Goal: Information Seeking & Learning: Check status

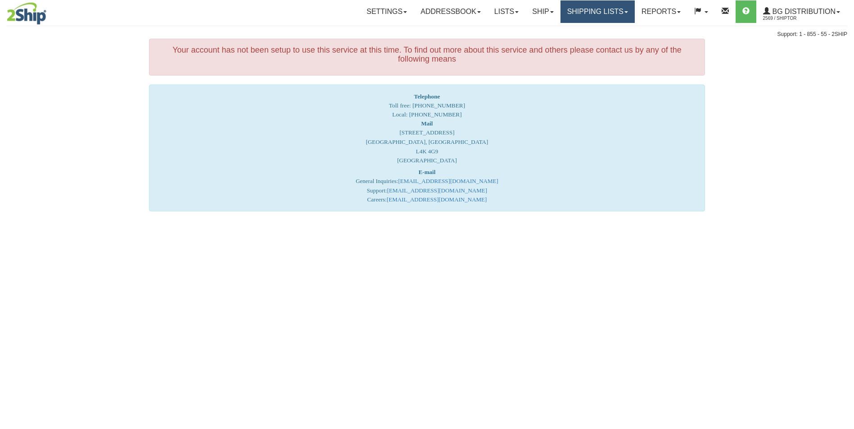
click at [586, 15] on link "Shipping lists" at bounding box center [597, 11] width 74 height 23
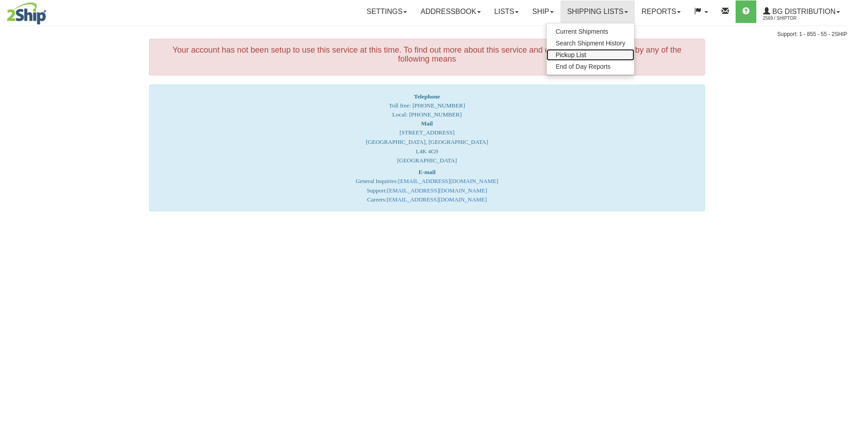
click at [582, 50] on link "Pickup List" at bounding box center [590, 55] width 88 height 12
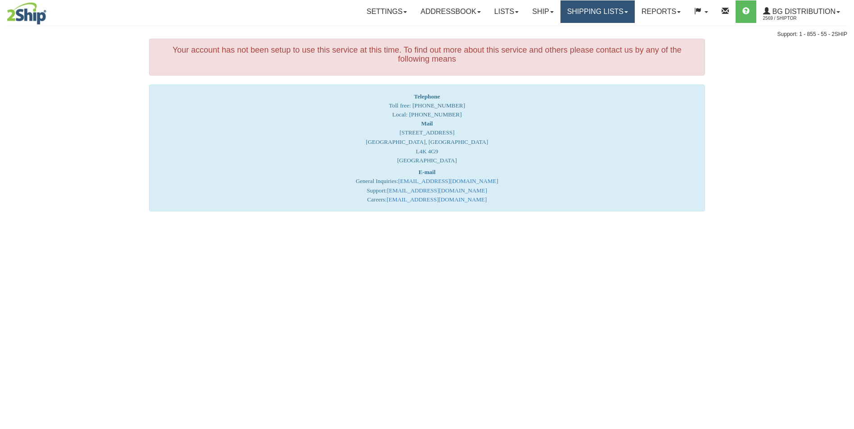
click at [591, 15] on link "Shipping lists" at bounding box center [597, 11] width 74 height 23
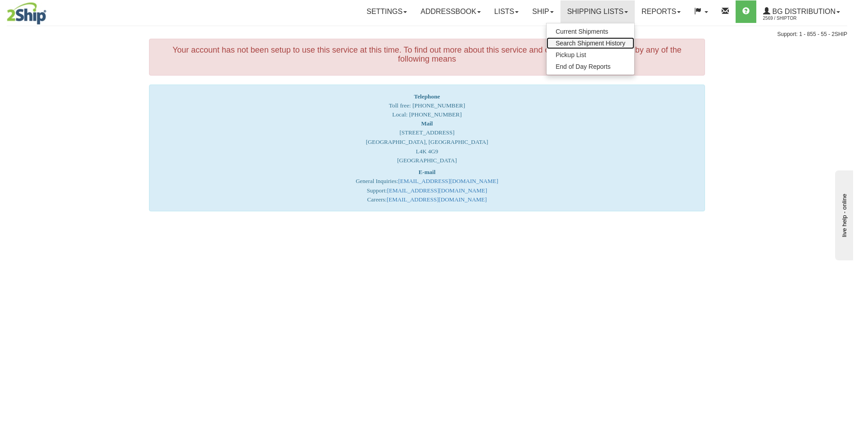
click at [591, 45] on span "Search Shipment History" at bounding box center [590, 43] width 70 height 7
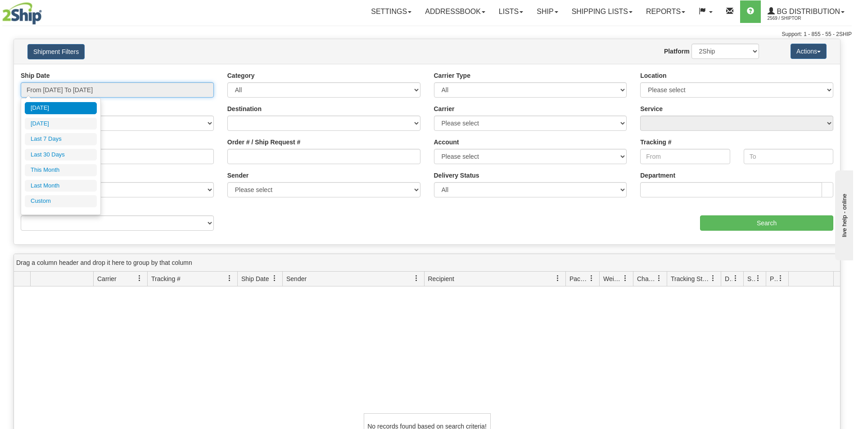
click at [102, 90] on input "From [DATE] To [DATE]" at bounding box center [117, 89] width 193 height 15
click at [70, 135] on li "Last 7 Days" at bounding box center [61, 139] width 72 height 12
type input "From [DATE] To [DATE]"
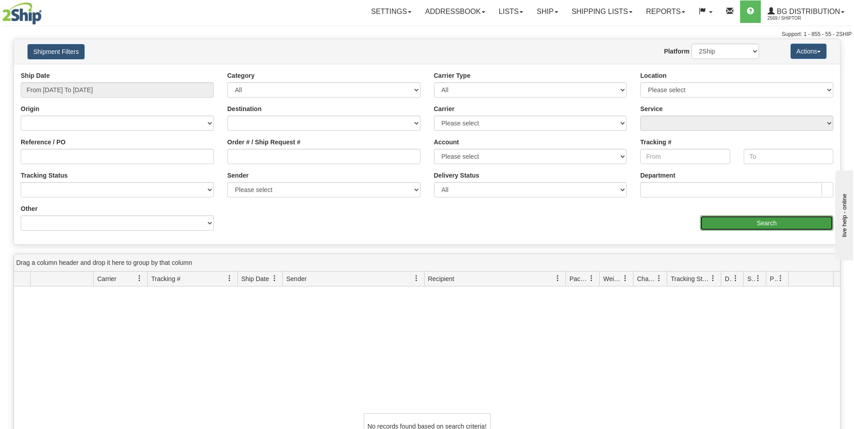
click at [722, 227] on input "Search" at bounding box center [766, 223] width 133 height 15
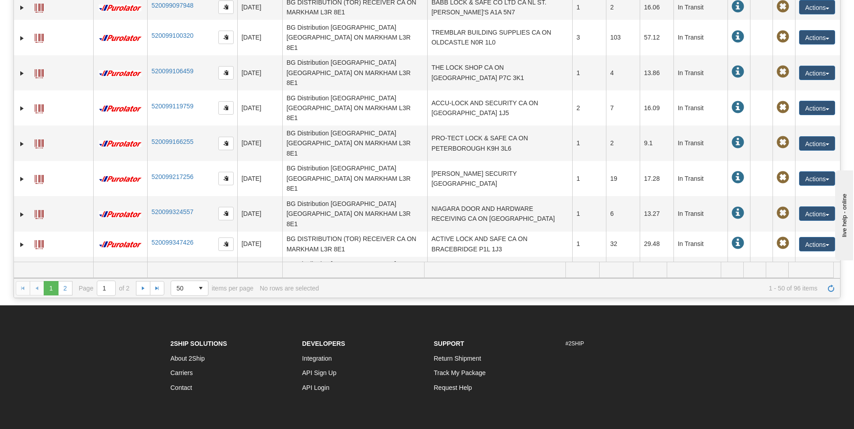
scroll to position [186, 0]
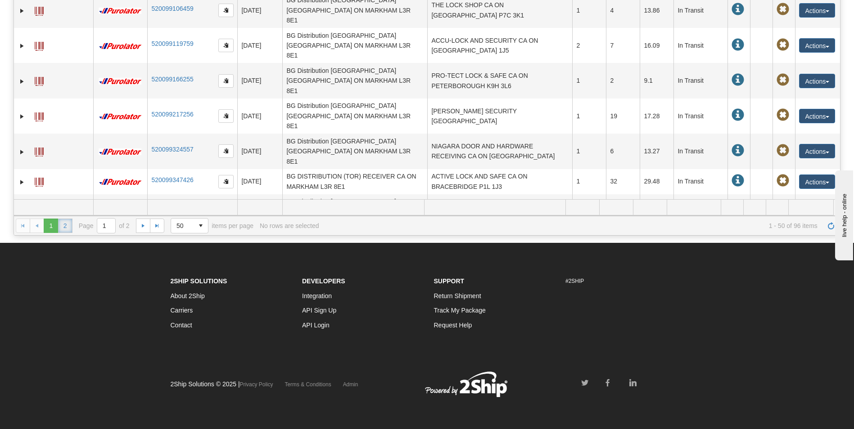
click at [64, 221] on link "2" at bounding box center [65, 226] width 14 height 14
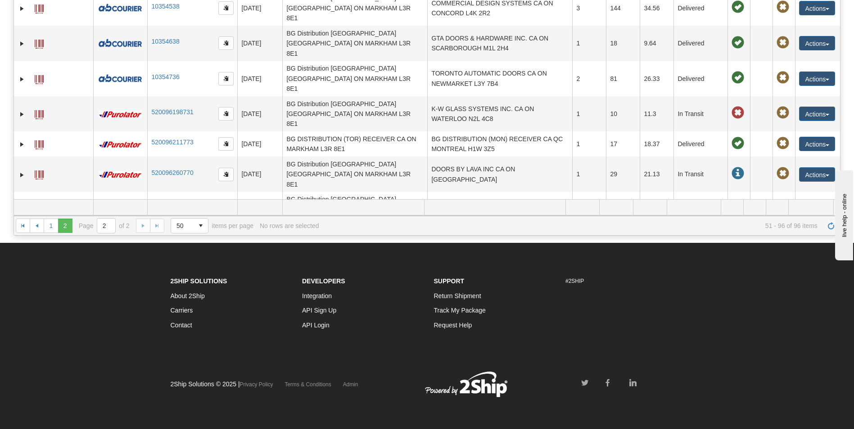
scroll to position [0, 0]
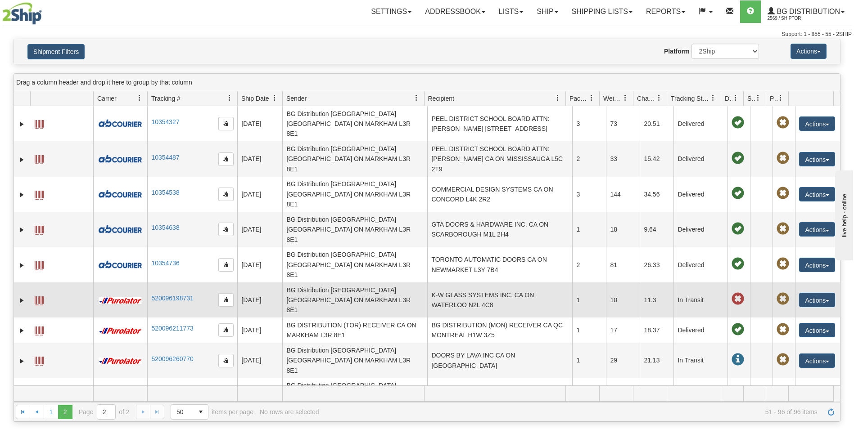
click at [486, 283] on td "K-W GLASS SYSTEMS INC. CA ON WATERLOO N2L 4C8" at bounding box center [499, 300] width 145 height 35
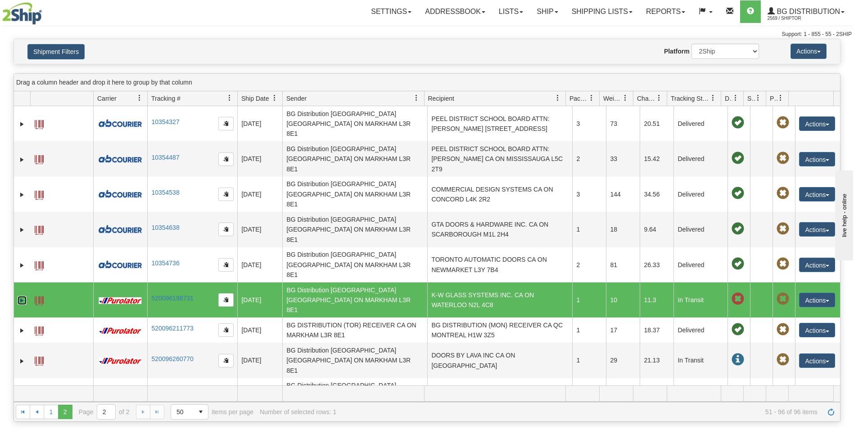
click at [24, 296] on link "Expand" at bounding box center [22, 300] width 9 height 9
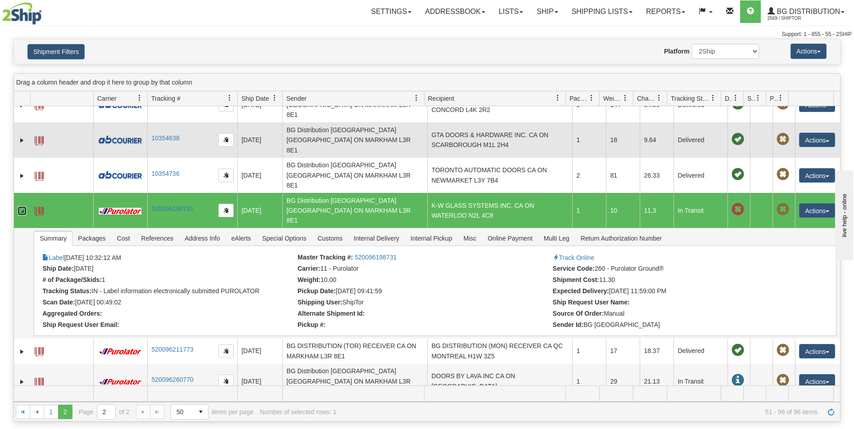
scroll to position [90, 0]
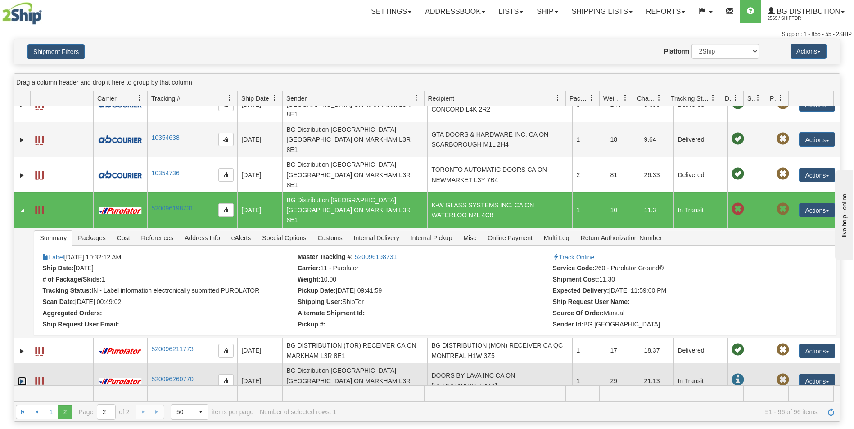
click at [19, 377] on link "Expand" at bounding box center [22, 381] width 9 height 9
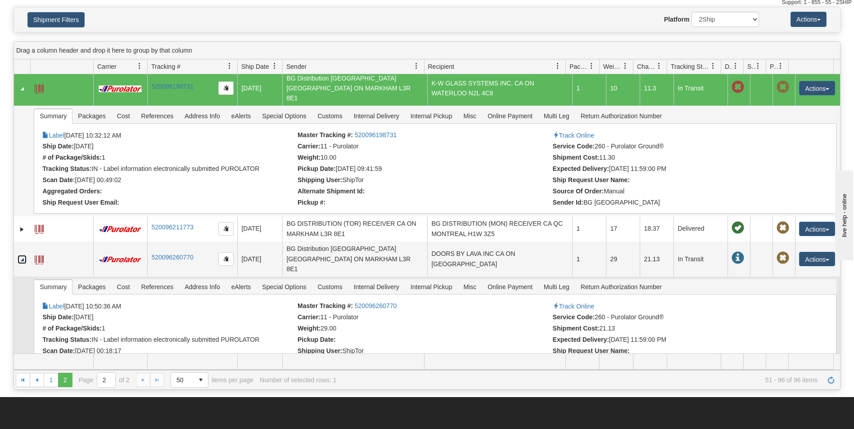
scroll to position [135, 0]
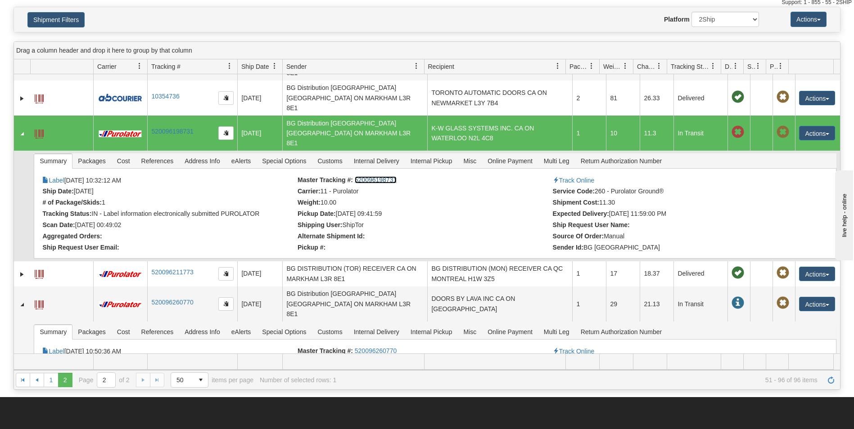
click at [365, 176] on link "520096198731" at bounding box center [376, 179] width 42 height 7
